Goal: Information Seeking & Learning: Find specific fact

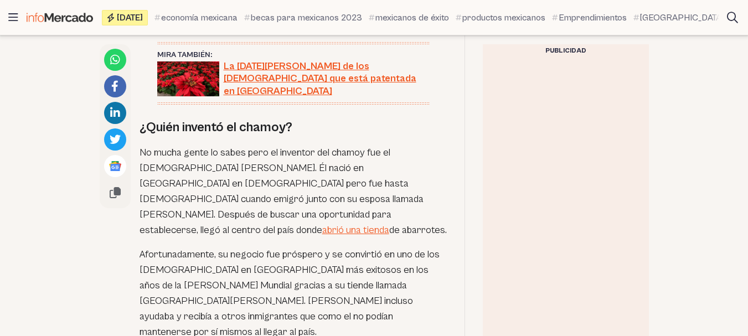
scroll to position [886, 0]
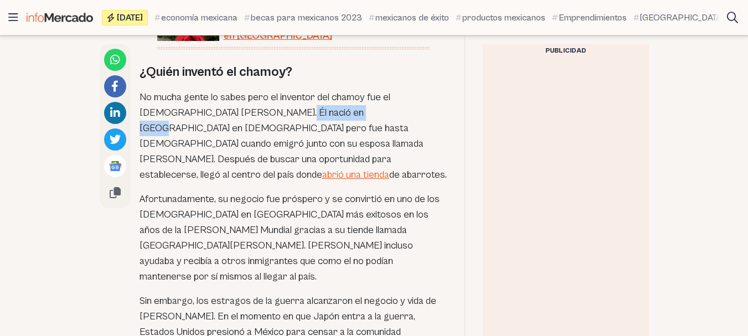
drag, startPoint x: 248, startPoint y: 108, endPoint x: 320, endPoint y: 114, distance: 72.2
click at [320, 114] on p "No mucha gente lo sabes pero el inventor del chamoy fue el [DEMOGRAPHIC_DATA] […" at bounding box center [293, 136] width 307 height 93
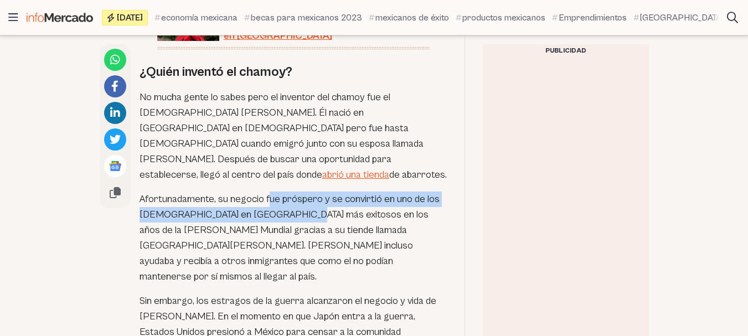
drag, startPoint x: 268, startPoint y: 180, endPoint x: 295, endPoint y: 197, distance: 32.1
click at [295, 197] on p "Afortunadamente, su negocio fue próspero y se convirtió en uno de los [DEMOGRAP…" at bounding box center [293, 238] width 307 height 93
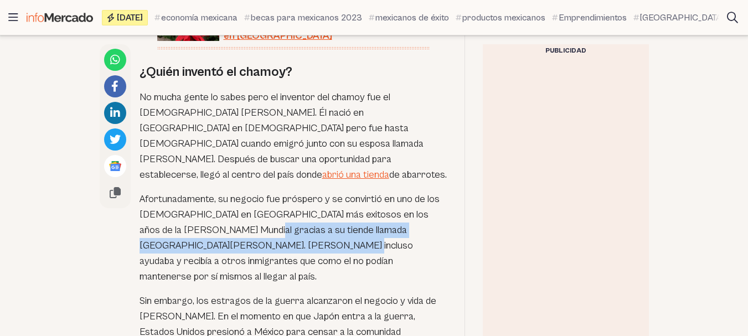
drag, startPoint x: 236, startPoint y: 212, endPoint x: 249, endPoint y: 223, distance: 16.5
click at [249, 223] on p "Afortunadamente, su negocio fue próspero y se convirtió en uno de los [DEMOGRAP…" at bounding box center [293, 238] width 307 height 93
click at [252, 219] on p "Afortunadamente, su negocio fue próspero y se convirtió en uno de los [DEMOGRAP…" at bounding box center [293, 238] width 307 height 93
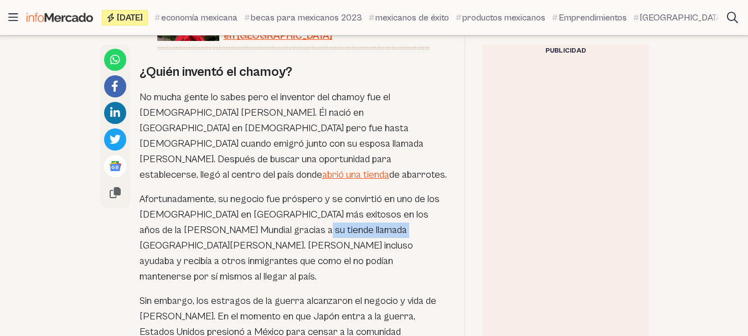
drag, startPoint x: 292, startPoint y: 212, endPoint x: 374, endPoint y: 213, distance: 82.0
click at [374, 213] on p "Afortunadamente, su negocio fue próspero y se convirtió en uno de los [DEMOGRAP…" at bounding box center [293, 238] width 307 height 93
copy p "[GEOGRAPHIC_DATA][PERSON_NAME]"
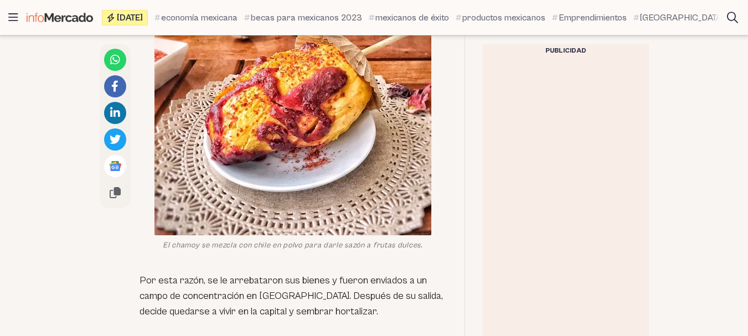
scroll to position [1551, 0]
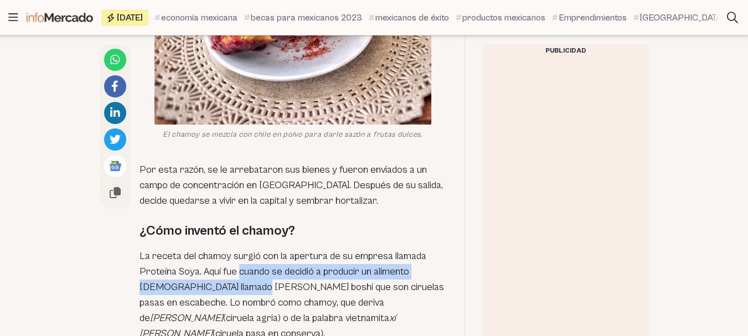
drag, startPoint x: 240, startPoint y: 223, endPoint x: 256, endPoint y: 233, distance: 18.9
click at [256, 249] on p "La receta del chamoy surgió con la apertura de su empresa llamada Proteína Soya…" at bounding box center [293, 295] width 307 height 93
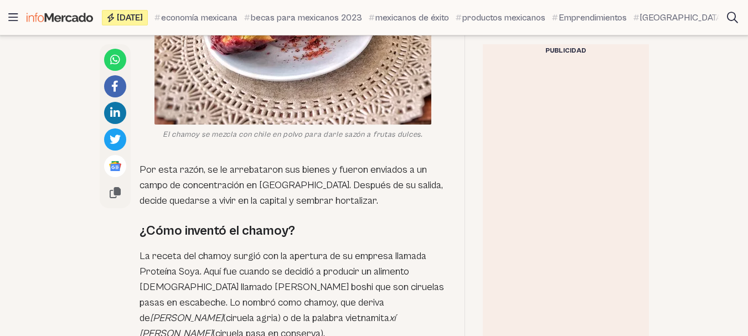
click at [270, 249] on p "La receta del chamoy surgió con la apertura de su empresa llamada Proteína Soya…" at bounding box center [293, 295] width 307 height 93
drag, startPoint x: 214, startPoint y: 240, endPoint x: 255, endPoint y: 243, distance: 41.6
click at [255, 249] on p "La receta del chamoy surgió con la apertura de su empresa llamada Proteína Soya…" at bounding box center [293, 295] width 307 height 93
copy p "Ume boshi"
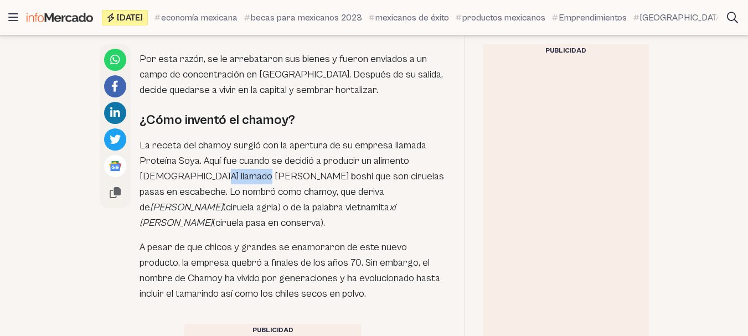
scroll to position [1329, 0]
